Goal: Task Accomplishment & Management: Manage account settings

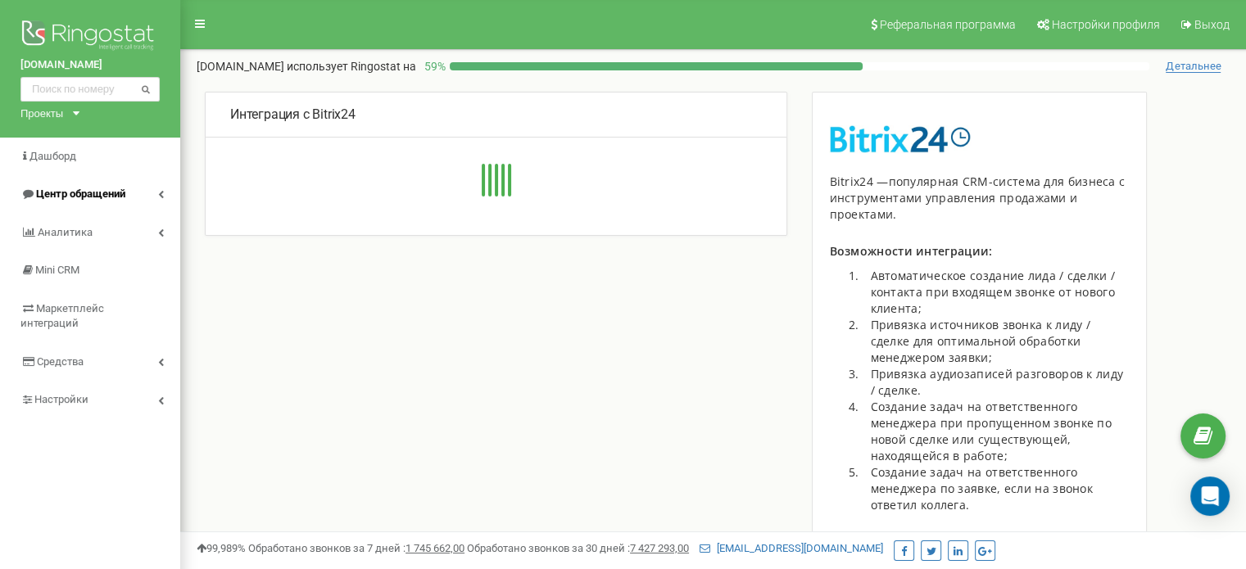
type input "[URL][DOMAIN_NAME]"
type input "21049"
type input "16z9noz3qhorfe4t"
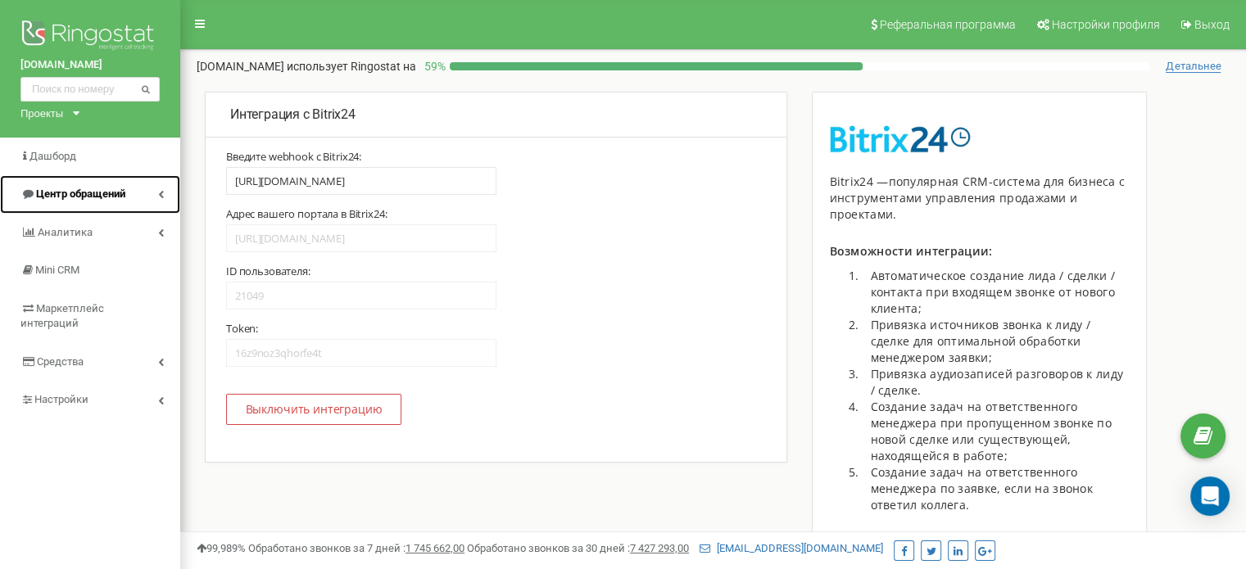
click at [157, 192] on link "Центр обращений" at bounding box center [90, 194] width 180 height 38
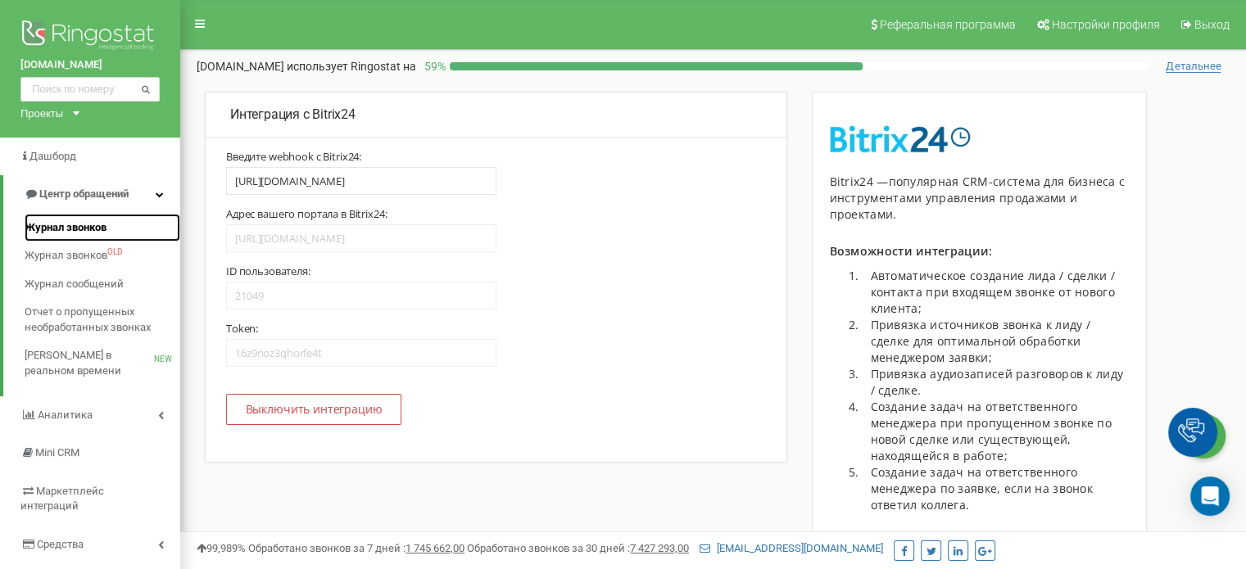
click at [88, 228] on span "Журнал звонков" at bounding box center [66, 228] width 82 height 16
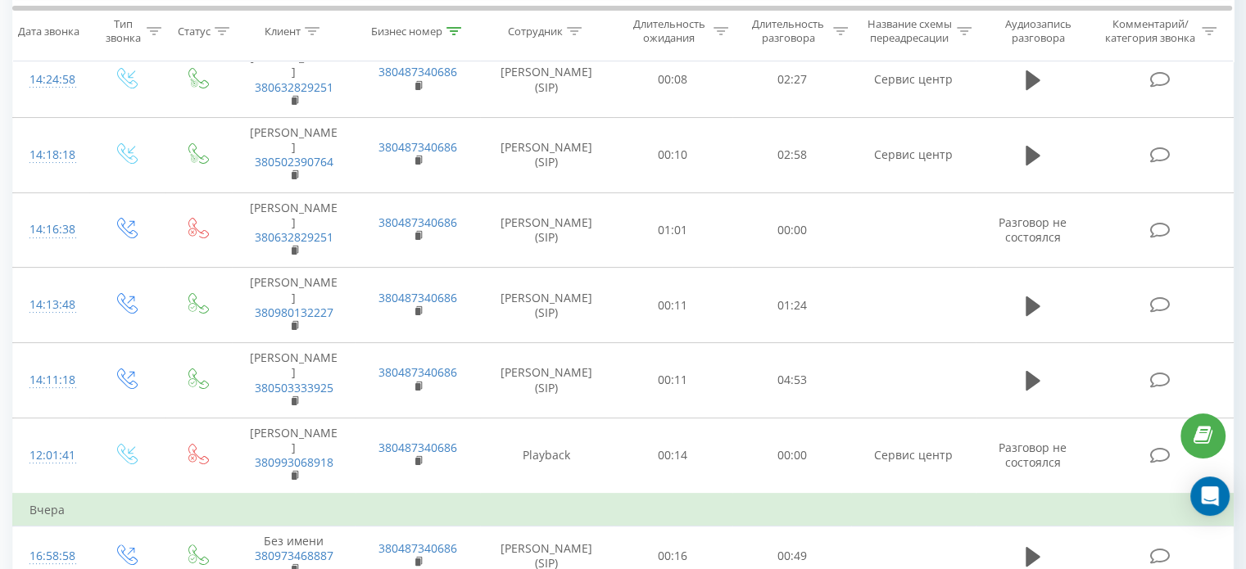
scroll to position [328, 0]
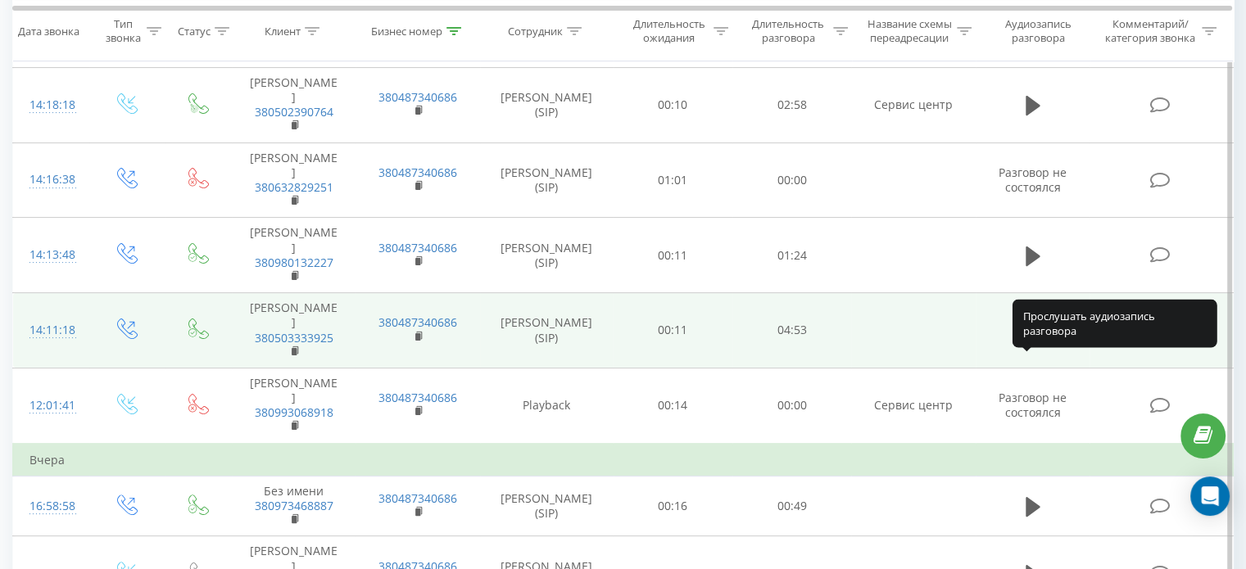
click at [1031, 341] on icon at bounding box center [1033, 331] width 15 height 20
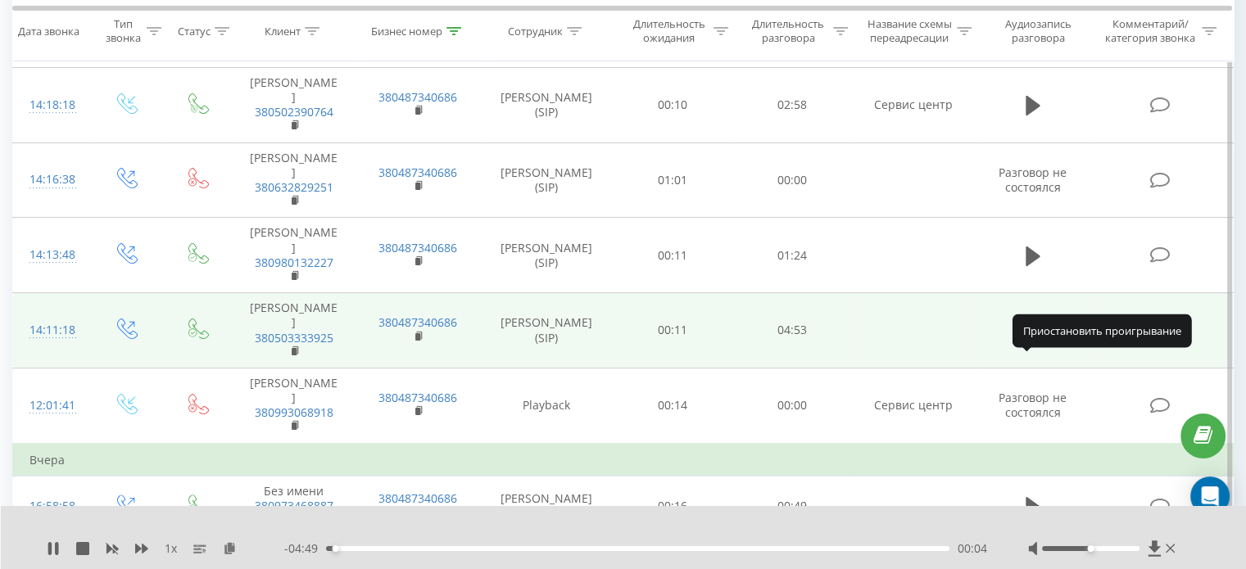
click at [1032, 342] on icon at bounding box center [1033, 330] width 15 height 23
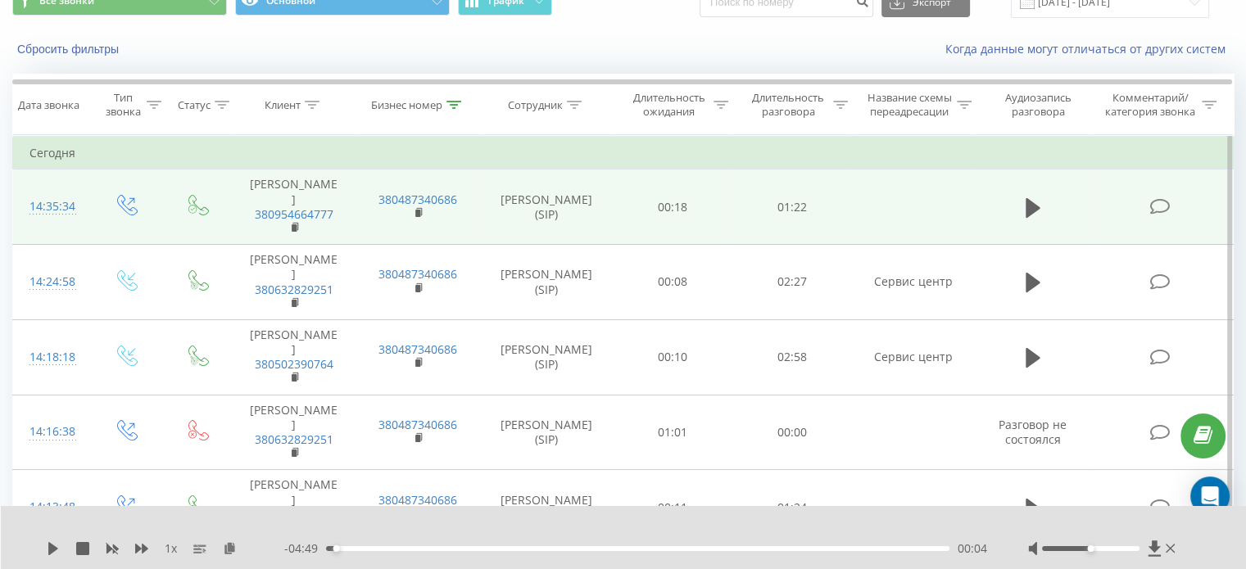
scroll to position [0, 0]
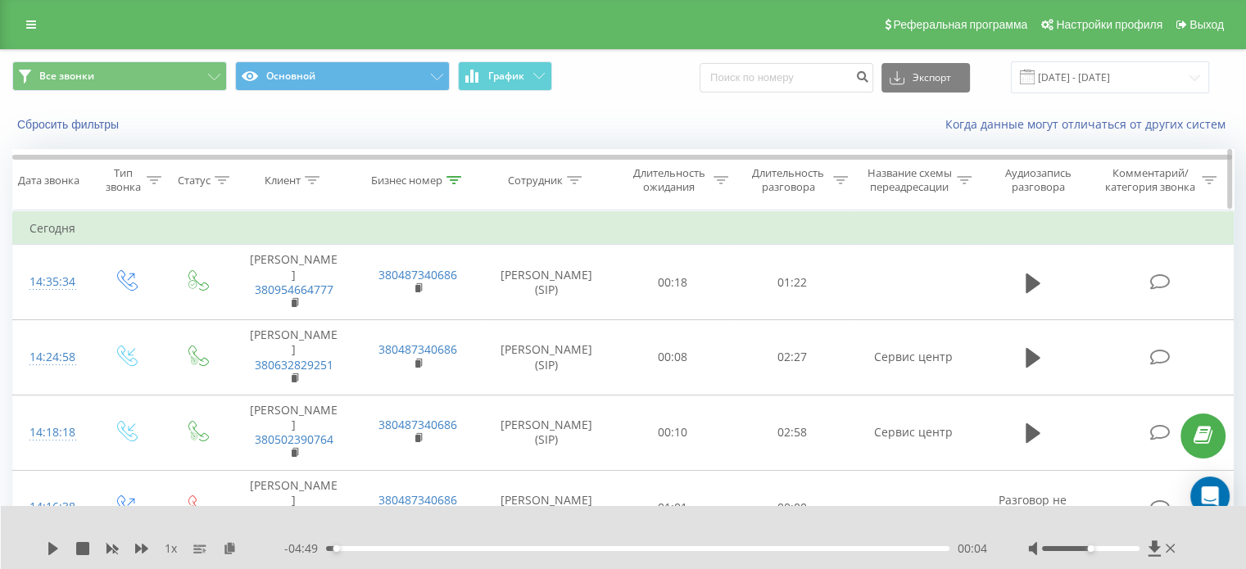
click at [151, 179] on icon at bounding box center [154, 180] width 15 height 8
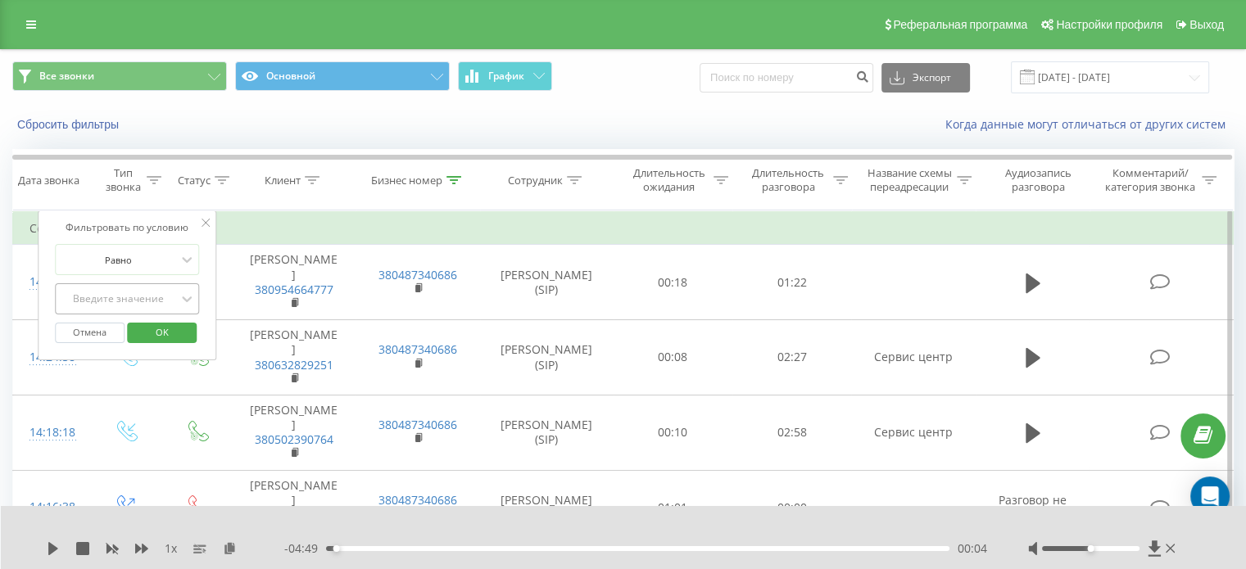
click at [133, 296] on div "Введите значение" at bounding box center [118, 298] width 116 height 13
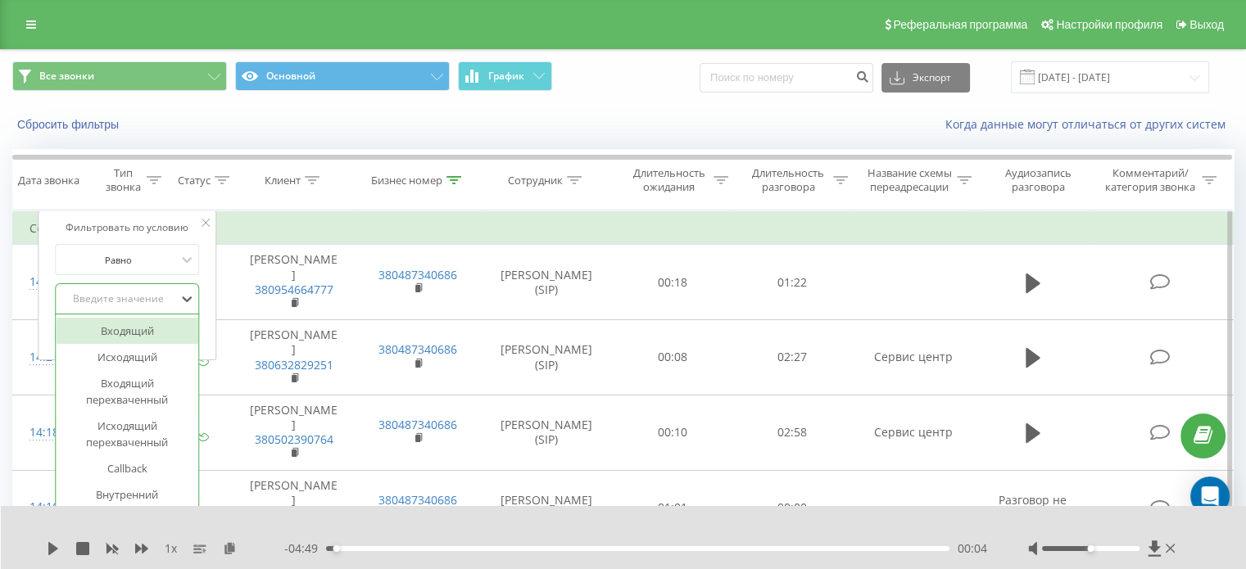
click at [133, 328] on div "Входящий" at bounding box center [127, 331] width 143 height 26
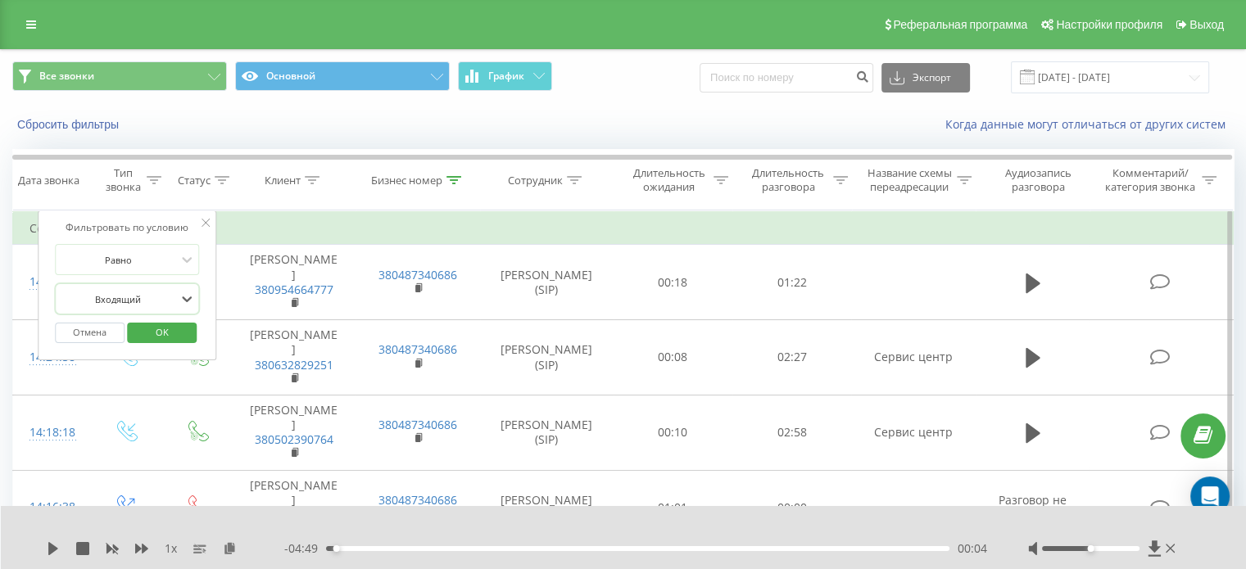
click at [174, 333] on span "OK" at bounding box center [162, 331] width 46 height 25
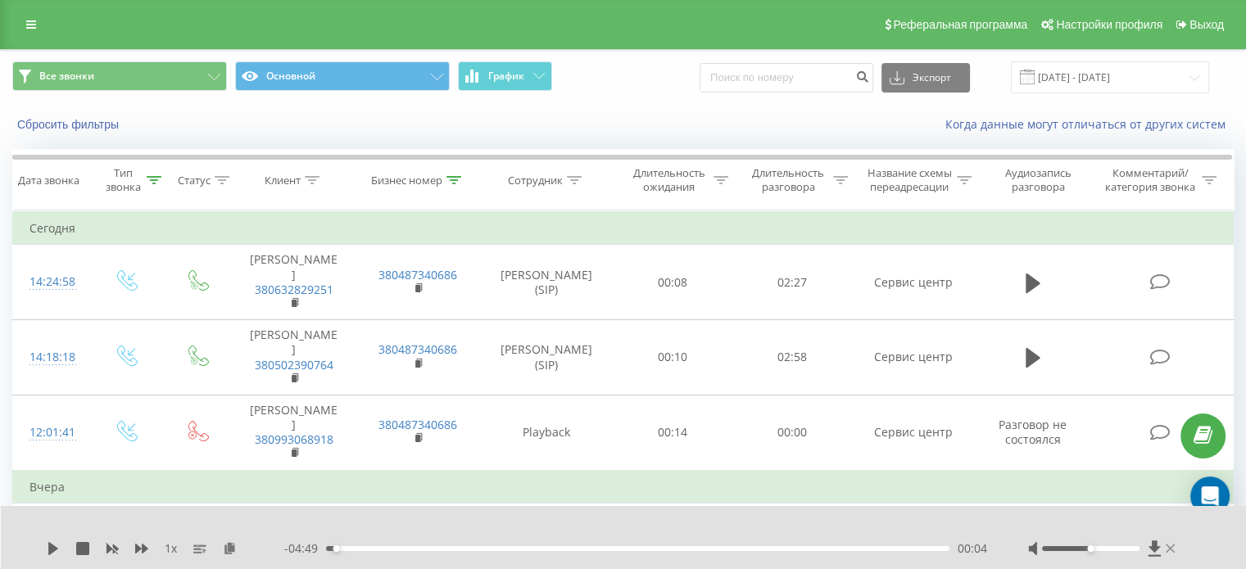
click at [1170, 546] on icon at bounding box center [1171, 548] width 10 height 13
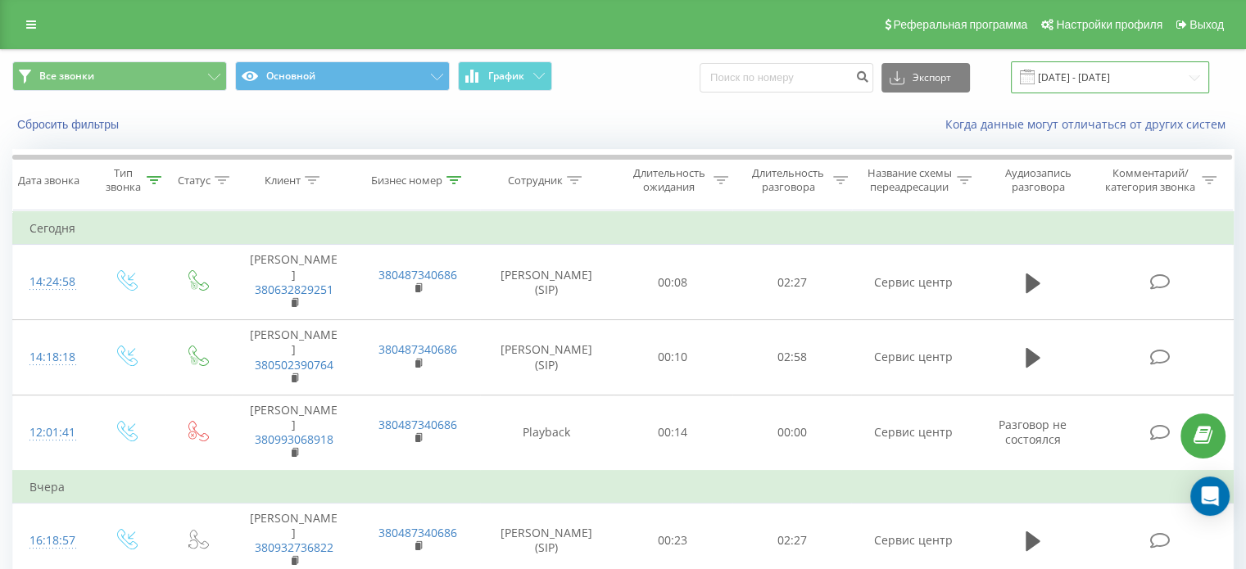
click at [1085, 81] on input "23.08.2025 - 23.09.2025" at bounding box center [1110, 77] width 198 height 32
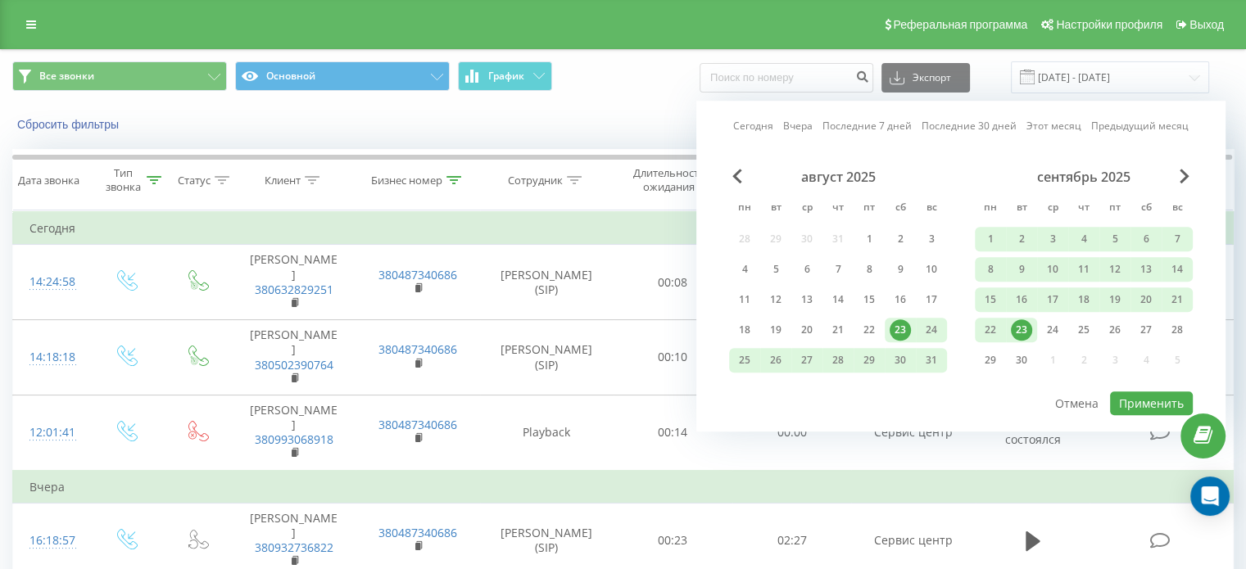
click at [760, 126] on link "Сегодня" at bounding box center [753, 127] width 40 height 16
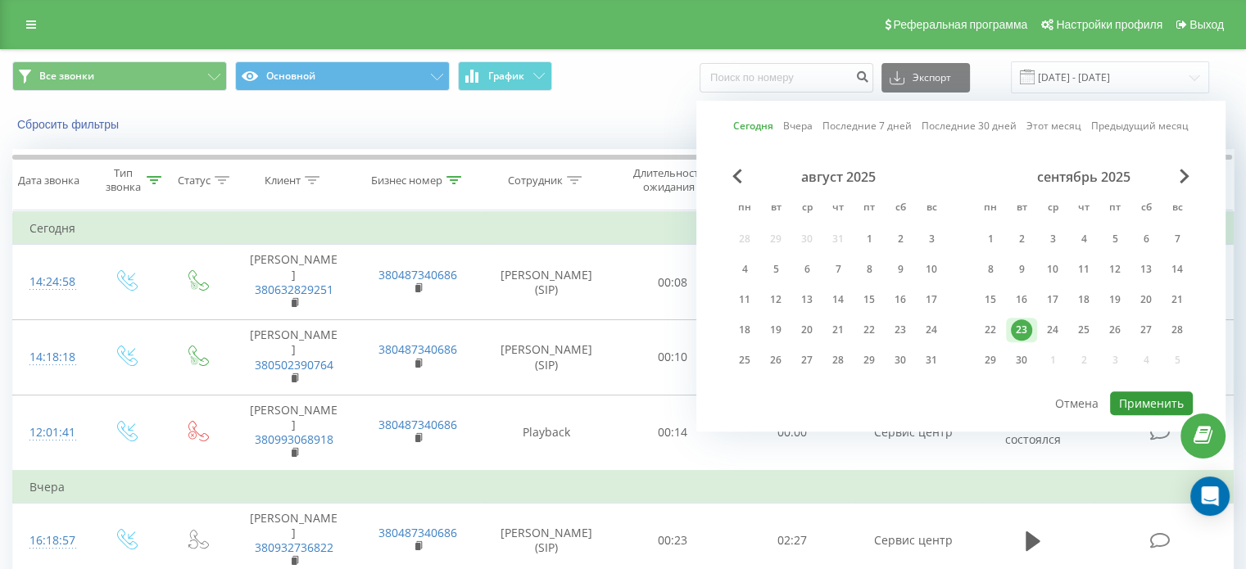
click at [1147, 402] on button "Применить" at bounding box center [1151, 404] width 83 height 24
type input "23.09.2025 - 23.09.2025"
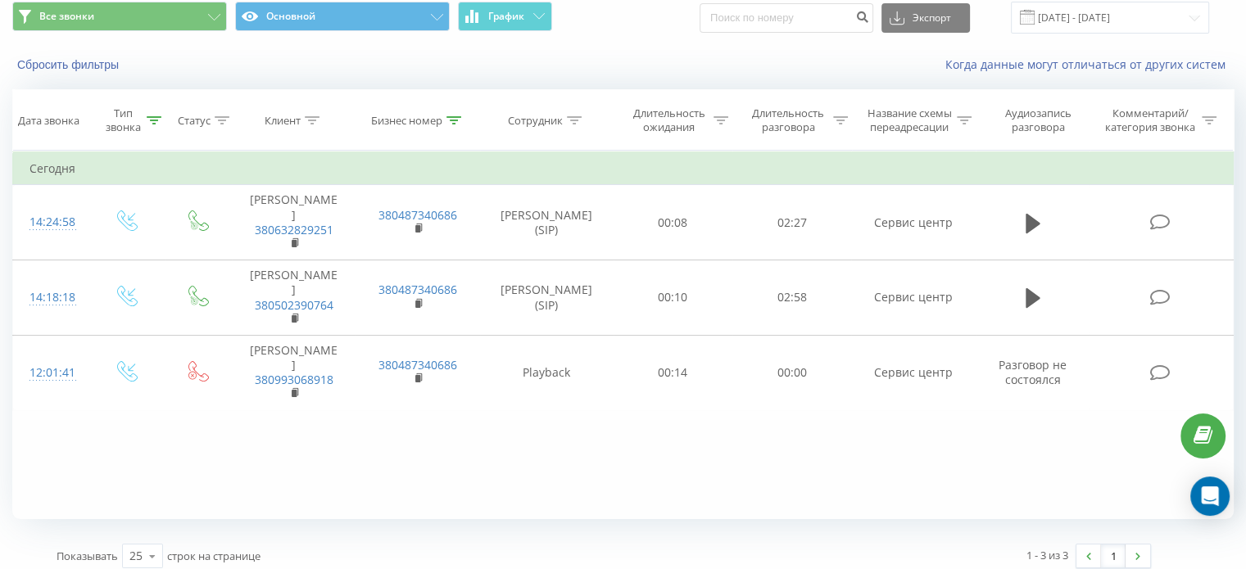
scroll to position [70, 0]
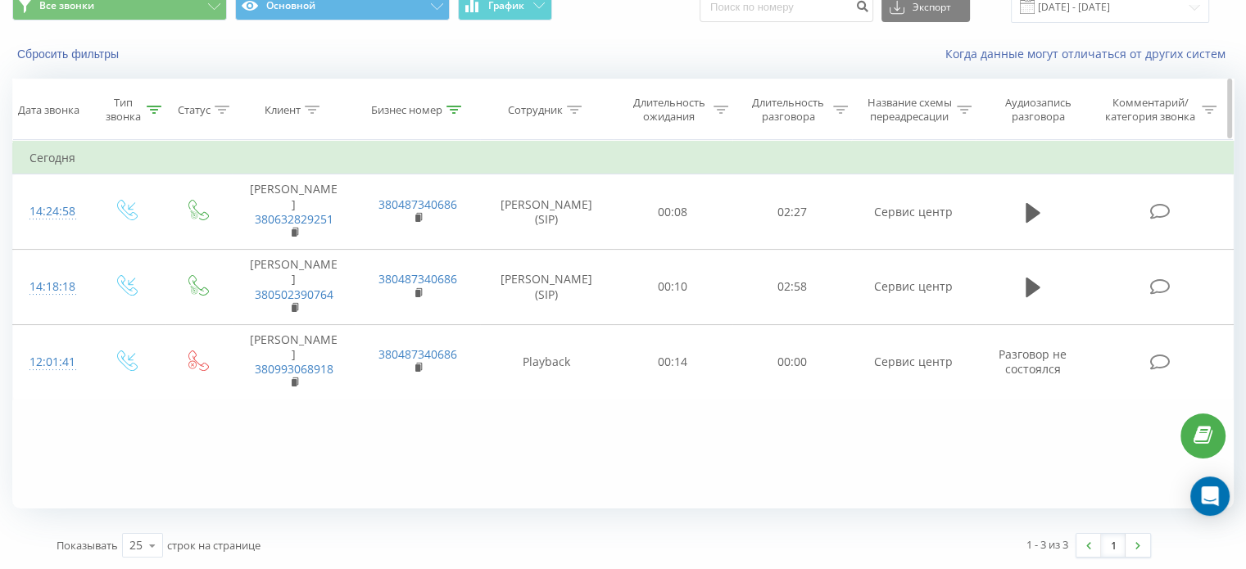
drag, startPoint x: 455, startPoint y: 109, endPoint x: 456, endPoint y: 124, distance: 14.8
click at [455, 109] on icon at bounding box center [453, 110] width 15 height 8
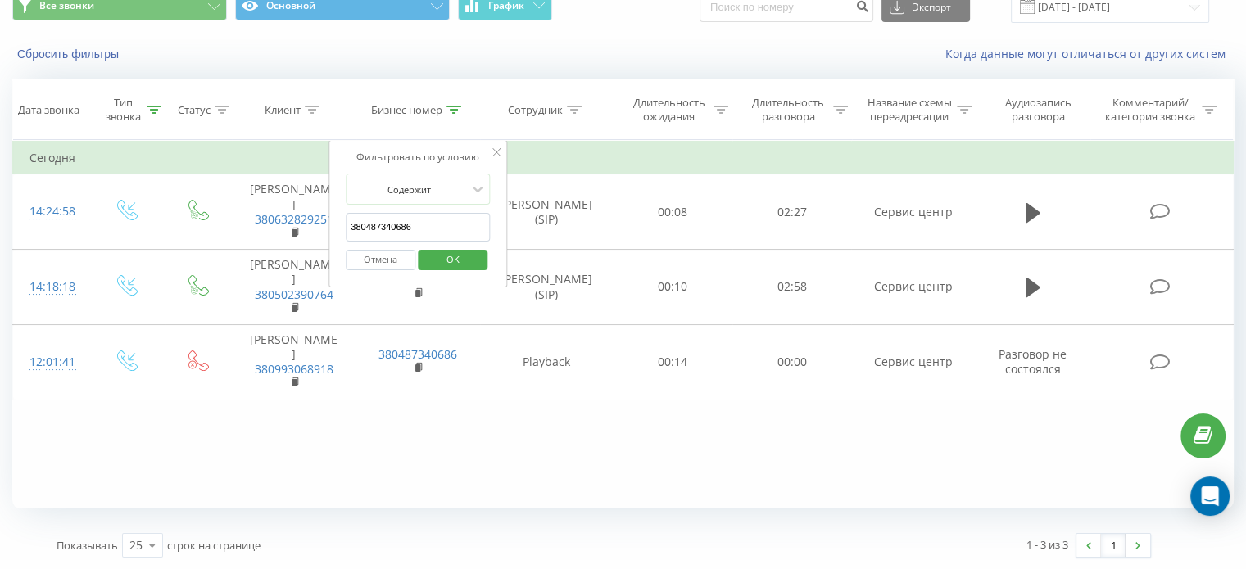
click at [416, 230] on input "380487340686" at bounding box center [418, 227] width 144 height 29
paste input "737358849"
type input "380737358849"
click at [467, 266] on span "OK" at bounding box center [453, 259] width 46 height 25
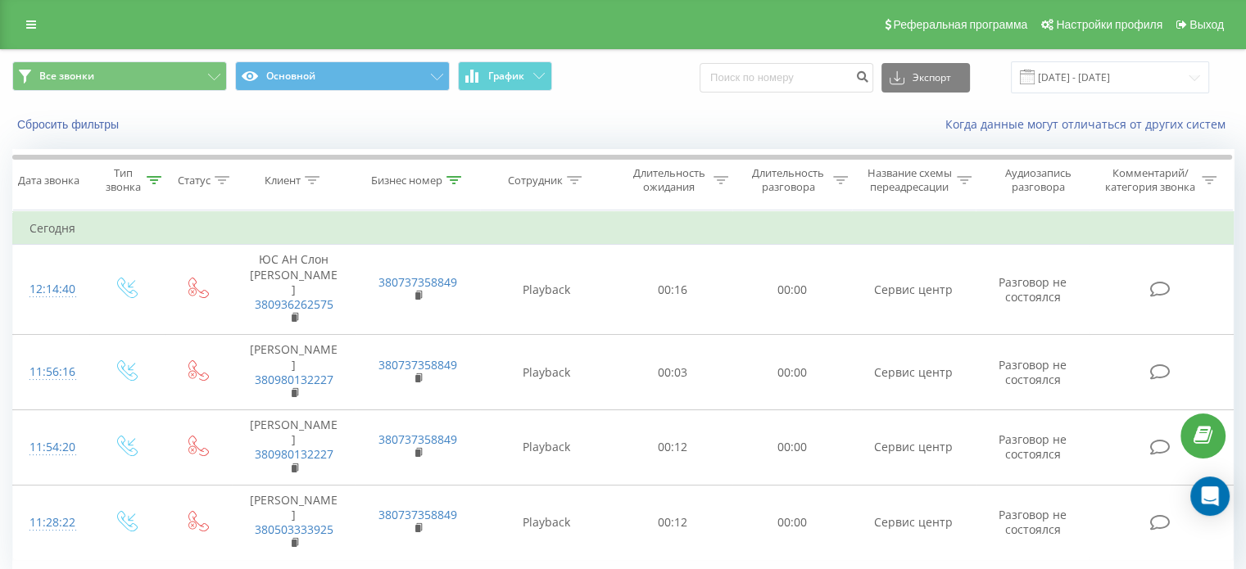
drag, startPoint x: 33, startPoint y: 25, endPoint x: 36, endPoint y: 38, distance: 12.7
click at [33, 25] on icon at bounding box center [31, 24] width 10 height 11
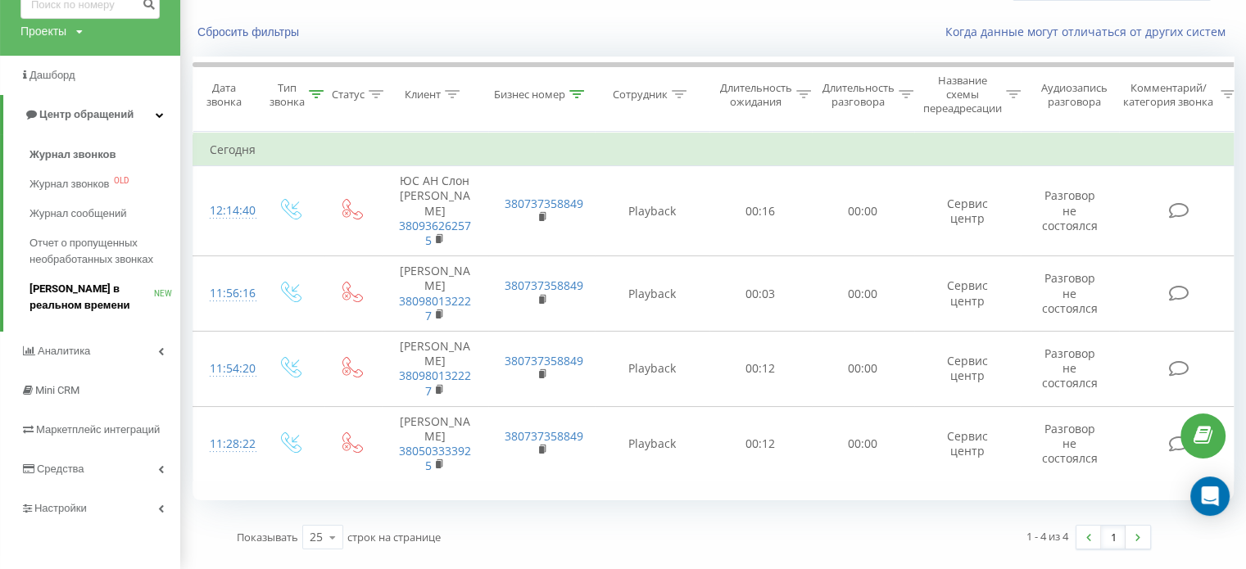
scroll to position [95, 0]
click at [161, 508] on icon at bounding box center [161, 509] width 6 height 8
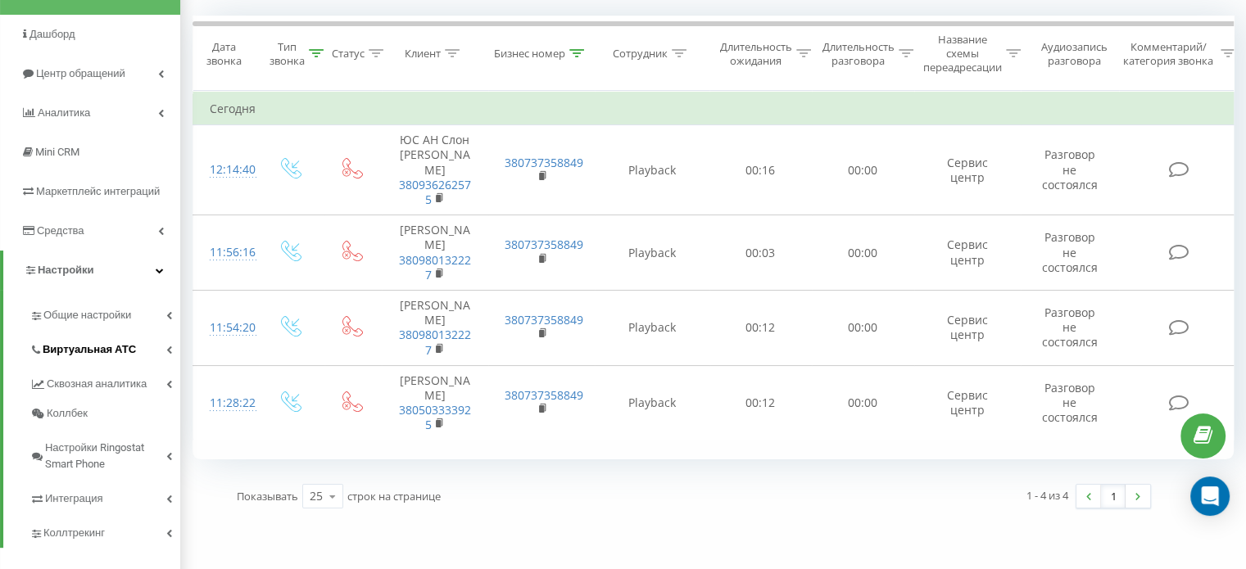
scroll to position [153, 0]
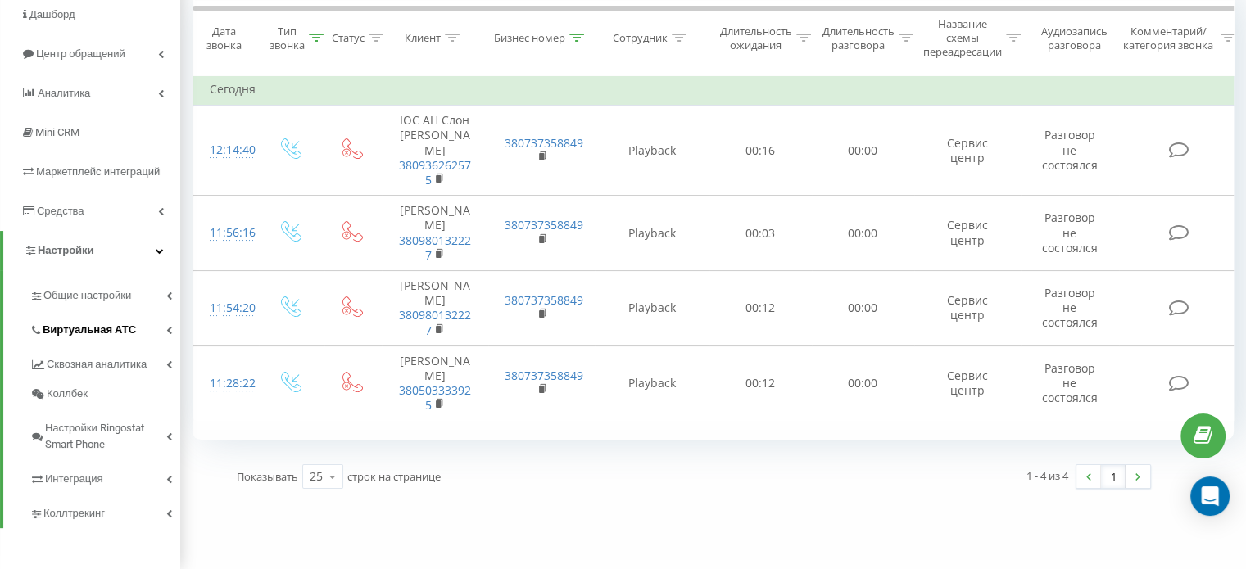
click at [167, 330] on icon at bounding box center [169, 330] width 6 height 8
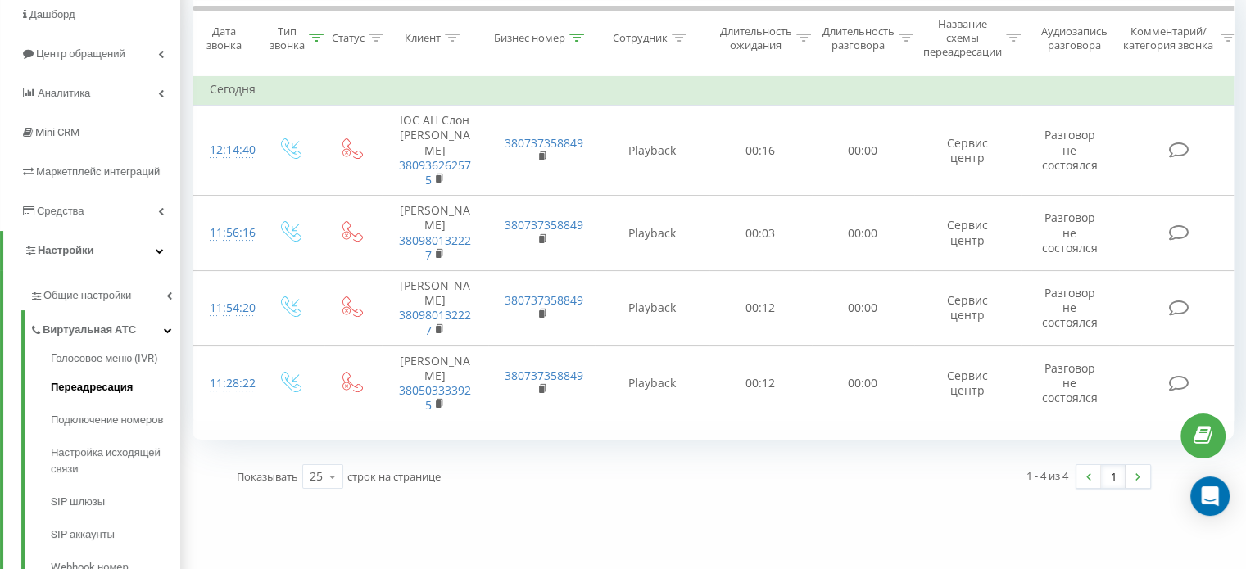
click at [103, 391] on span "Переадресация" at bounding box center [92, 387] width 82 height 16
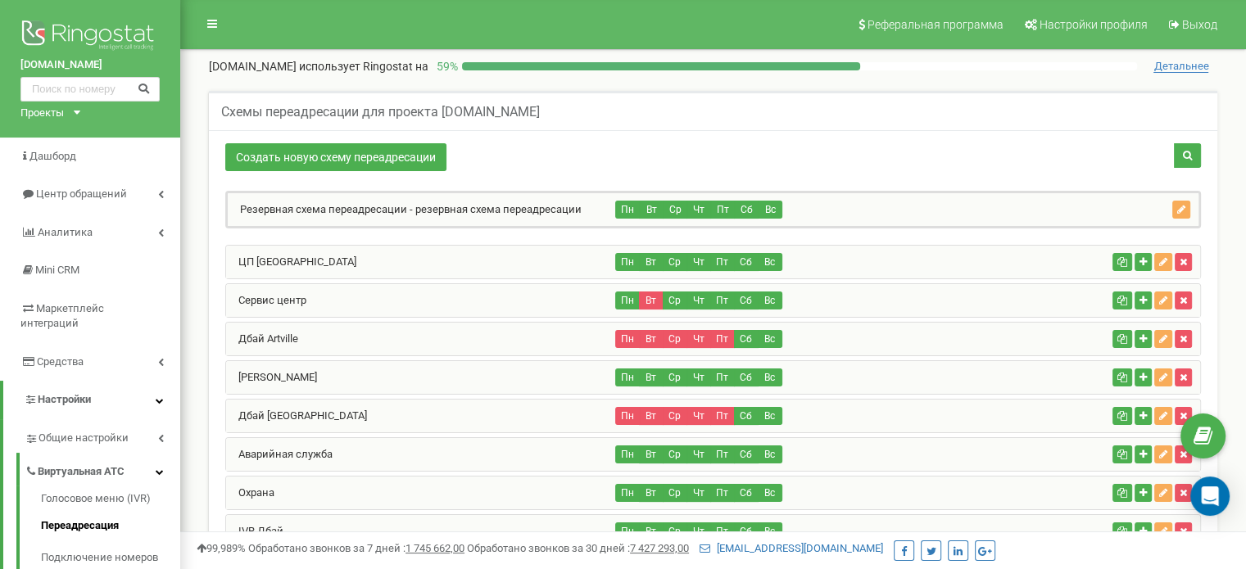
click at [330, 297] on div "Сервис центр" at bounding box center [421, 300] width 390 height 33
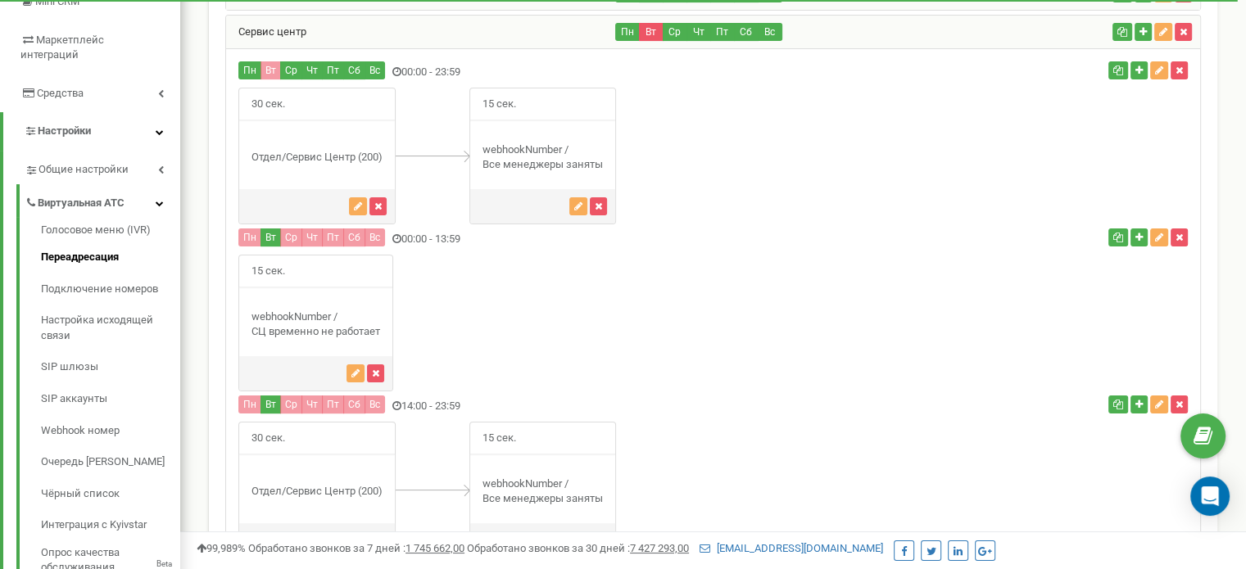
scroll to position [246, 0]
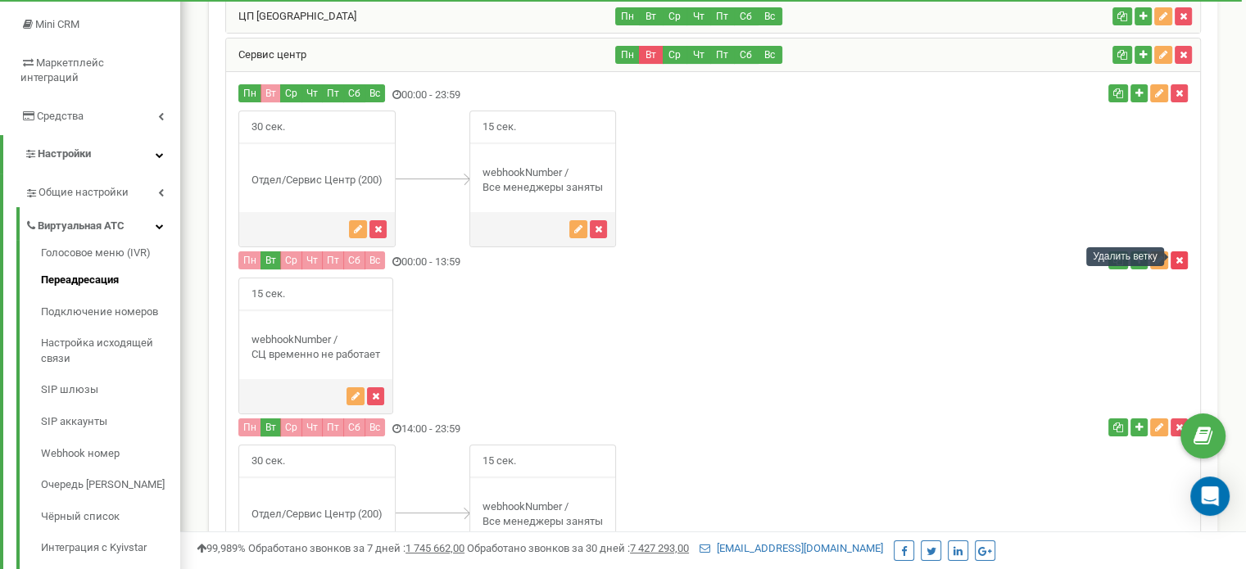
click at [1180, 260] on icon "button" at bounding box center [1178, 261] width 7 height 10
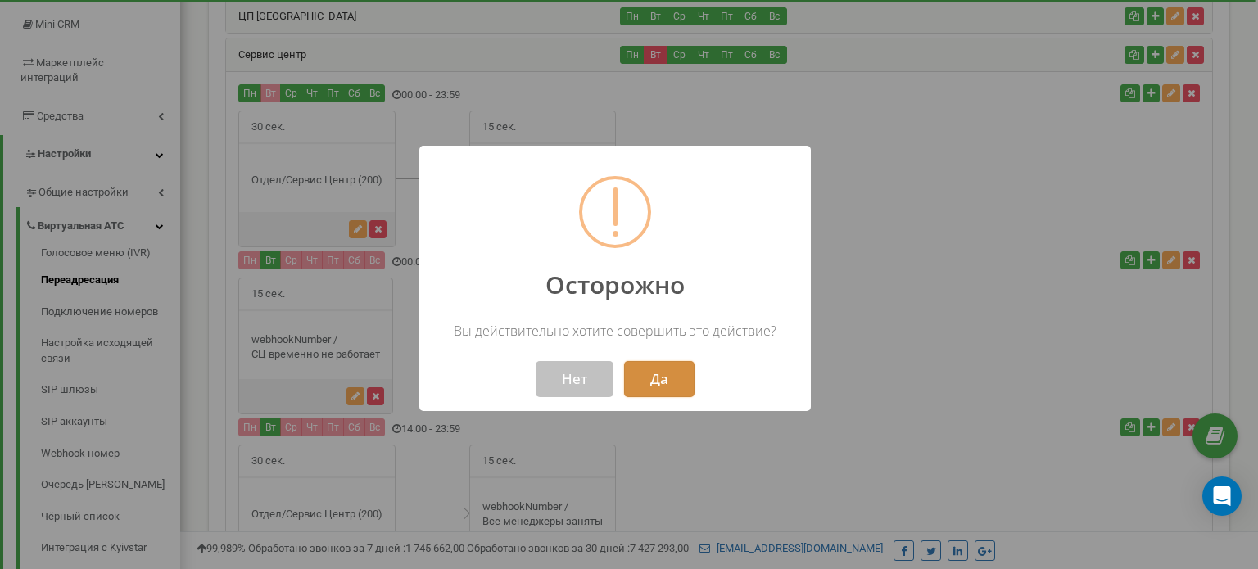
click at [670, 376] on button "Да" at bounding box center [659, 379] width 70 height 36
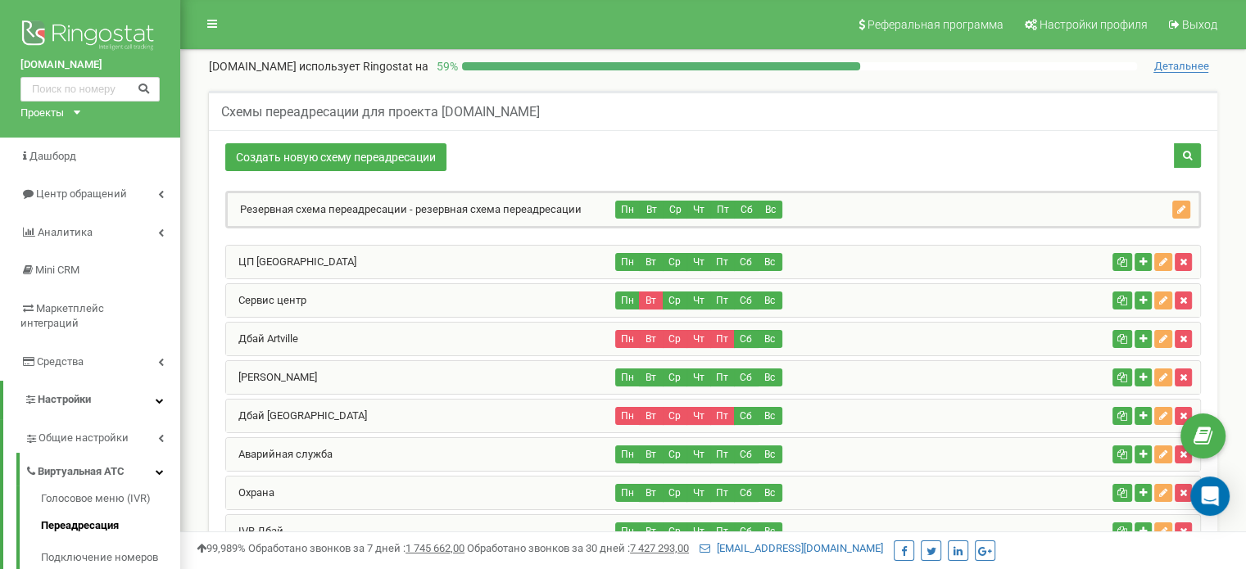
click at [413, 297] on div "Сервис центр" at bounding box center [421, 300] width 390 height 33
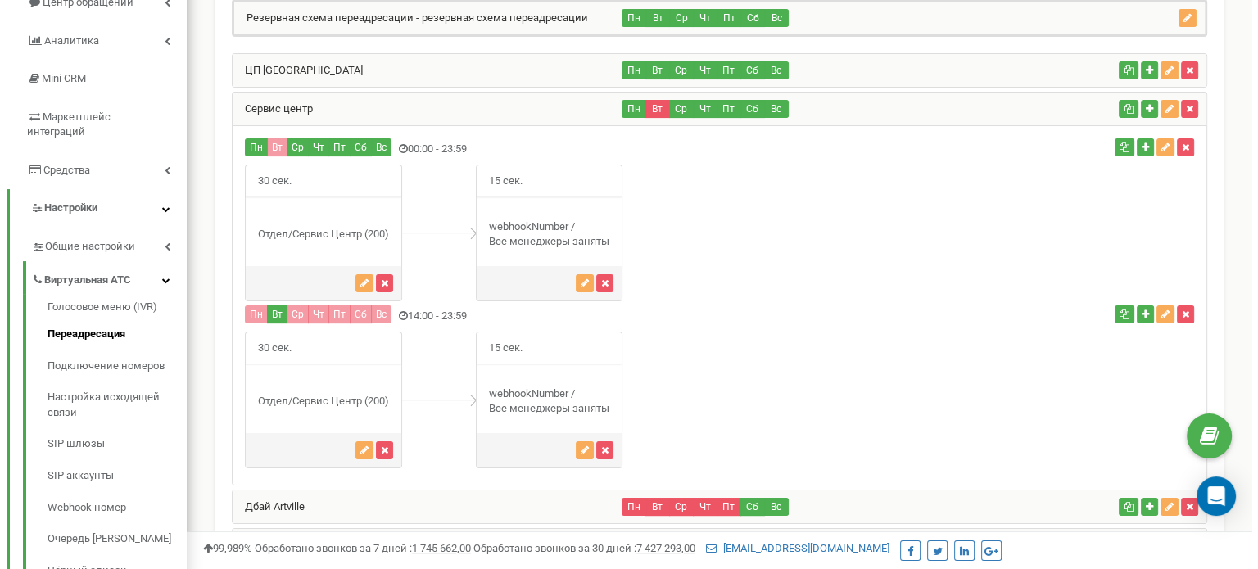
scroll to position [164, 0]
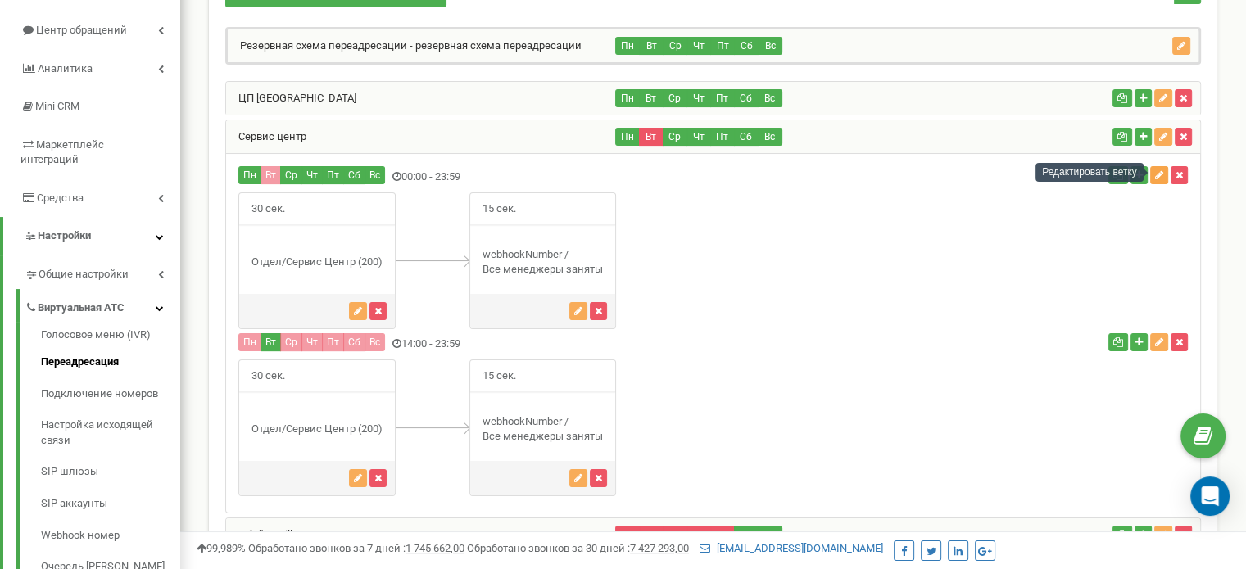
click at [1159, 173] on icon "button" at bounding box center [1159, 175] width 8 height 10
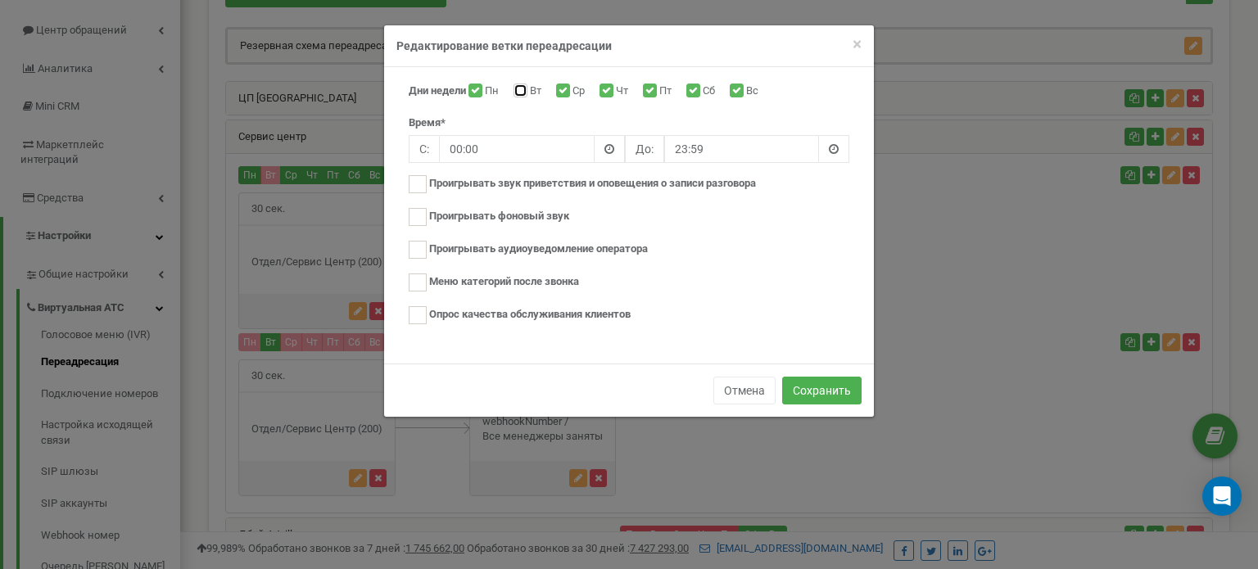
click at [520, 91] on input "Вт" at bounding box center [519, 92] width 11 height 11
checkbox input "true"
click at [814, 388] on button "Сохранить" at bounding box center [821, 391] width 79 height 28
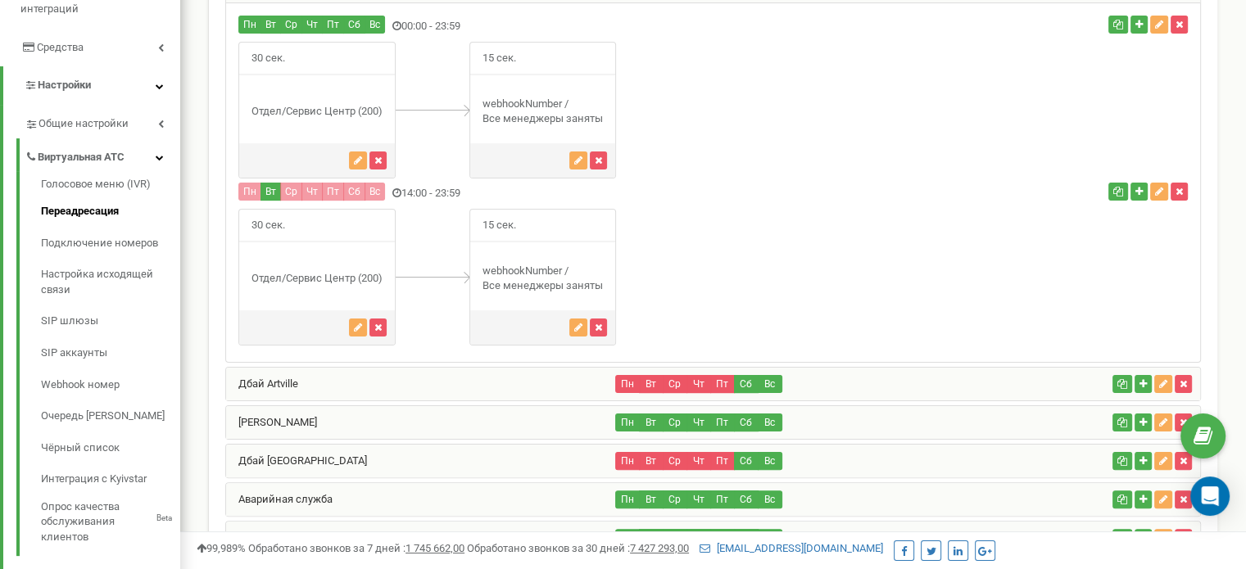
scroll to position [233, 0]
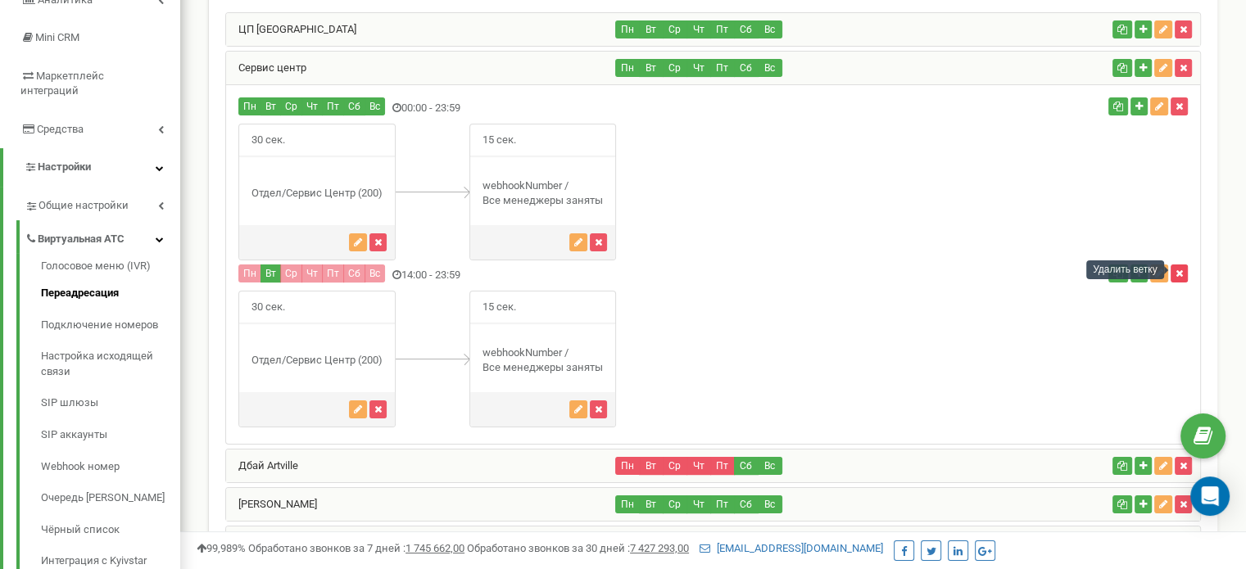
click at [1176, 272] on icon "button" at bounding box center [1178, 274] width 7 height 10
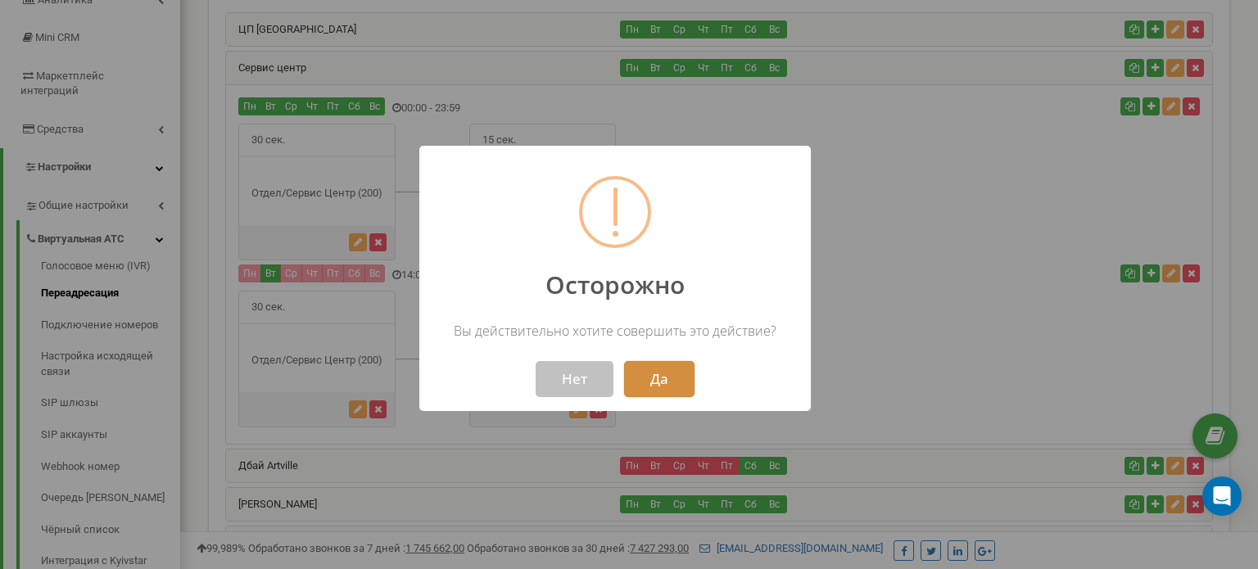
click at [677, 368] on button "Да" at bounding box center [659, 379] width 70 height 36
